Goal: Information Seeking & Learning: Learn about a topic

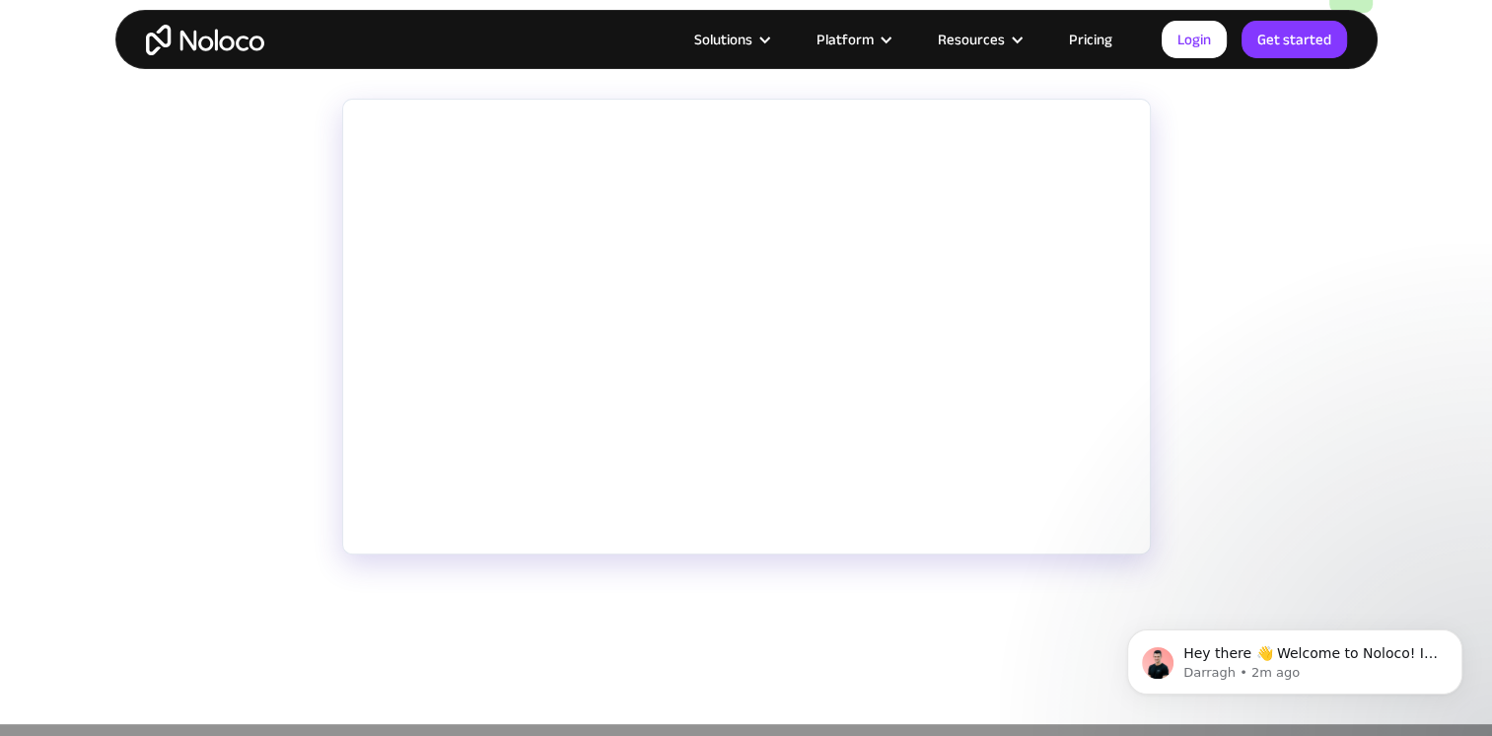
scroll to position [395, 0]
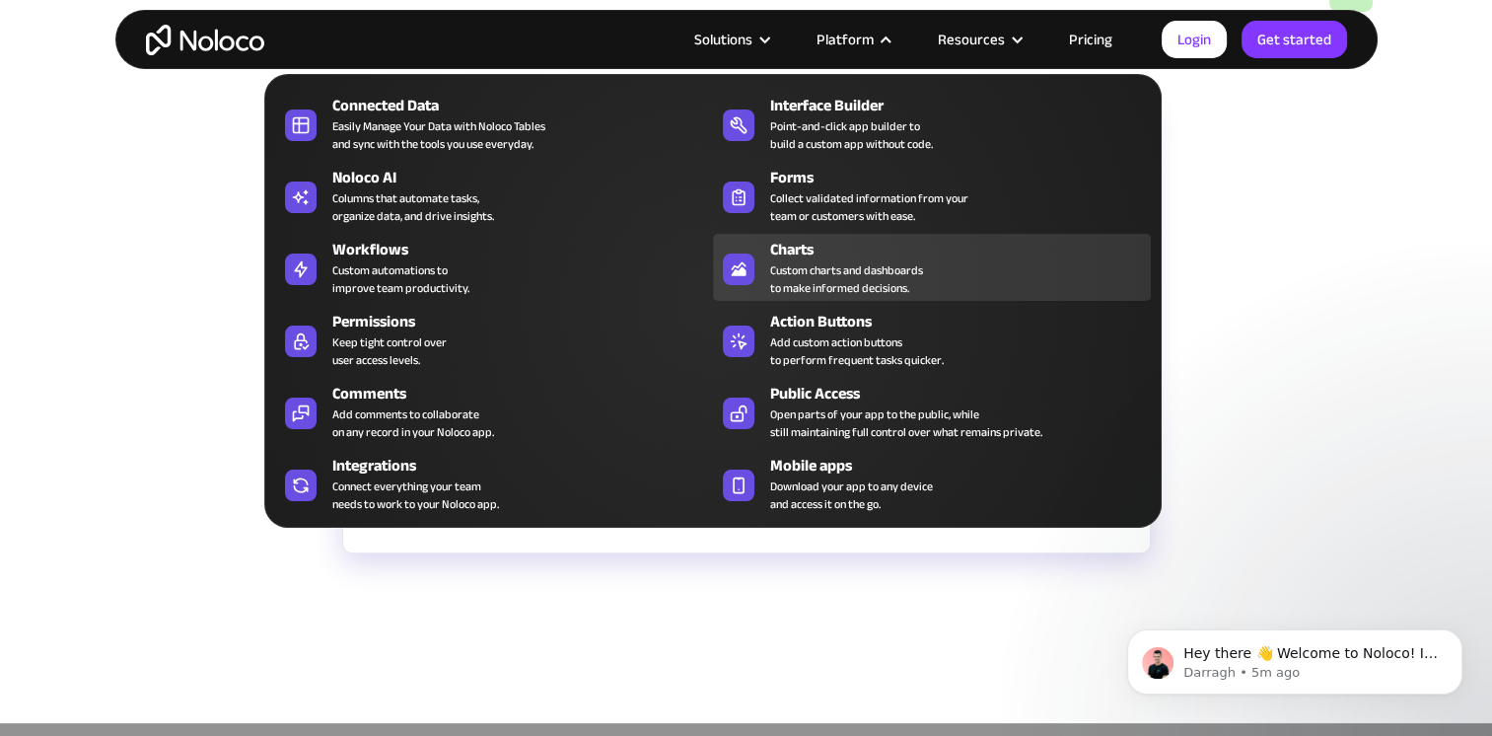
click at [876, 243] on div "Charts" at bounding box center [965, 250] width 390 height 24
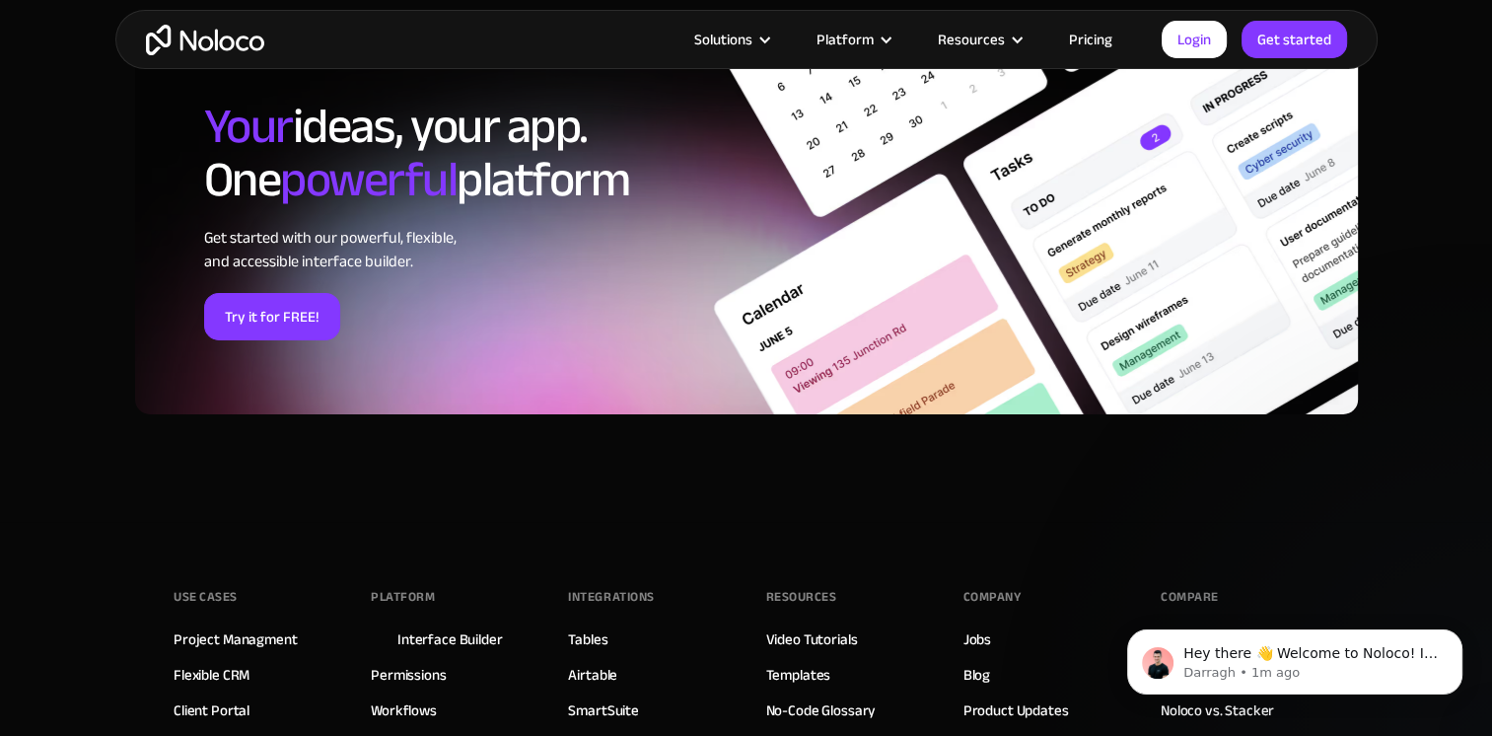
scroll to position [6312, 0]
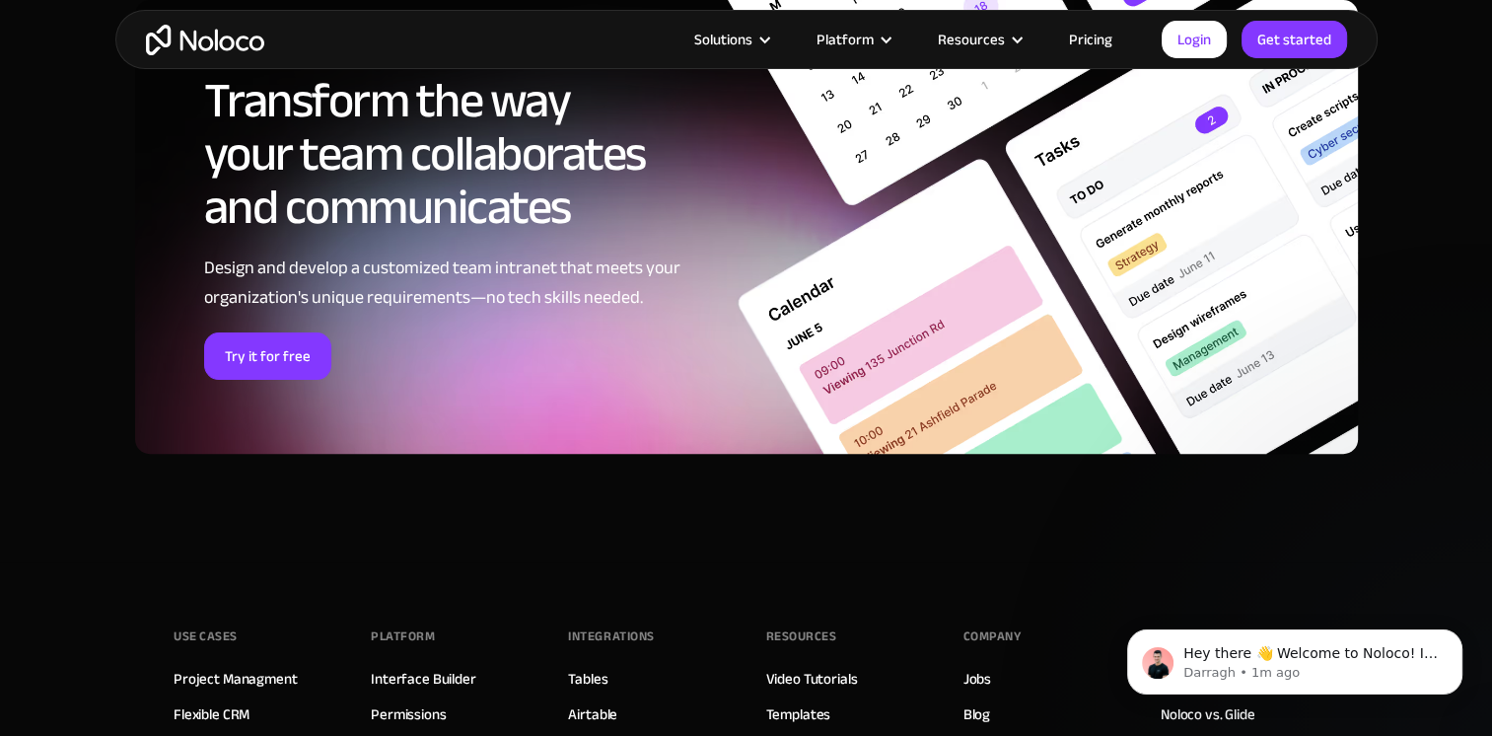
scroll to position [8482, 0]
